Goal: Task Accomplishment & Management: Manage account settings

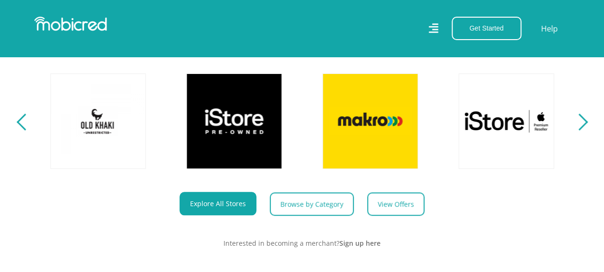
scroll to position [95, 0]
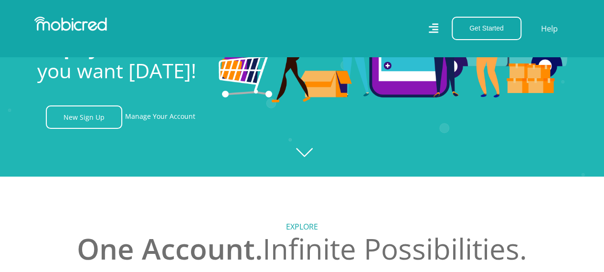
click at [307, 151] on icon "Created with [PERSON_NAME] 2.3.0" at bounding box center [302, 41] width 604 height 272
click at [168, 120] on link "Manage Your Account" at bounding box center [160, 116] width 70 height 23
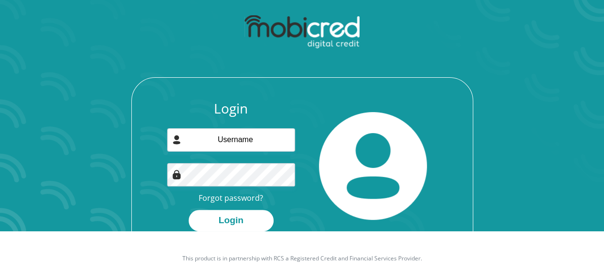
scroll to position [54, 0]
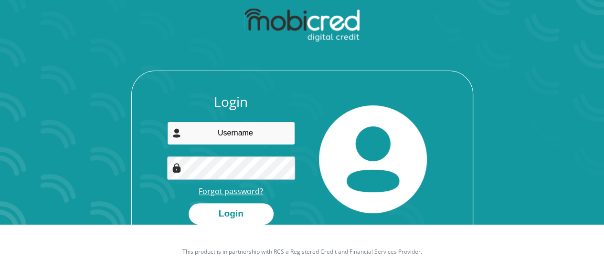
type input "henabhoola@gmail.com"
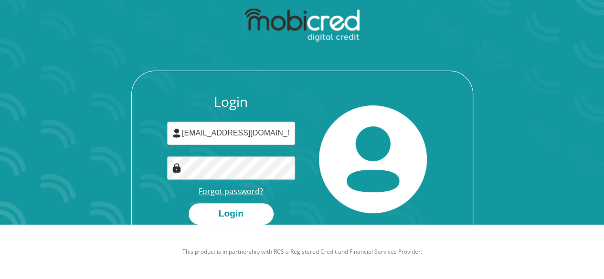
click at [238, 192] on link "Forgot password?" at bounding box center [230, 191] width 64 height 10
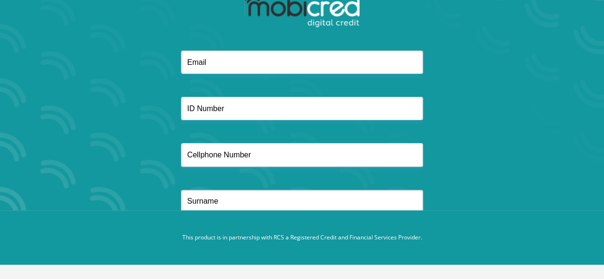
scroll to position [69, 0]
